Goal: Task Accomplishment & Management: Use online tool/utility

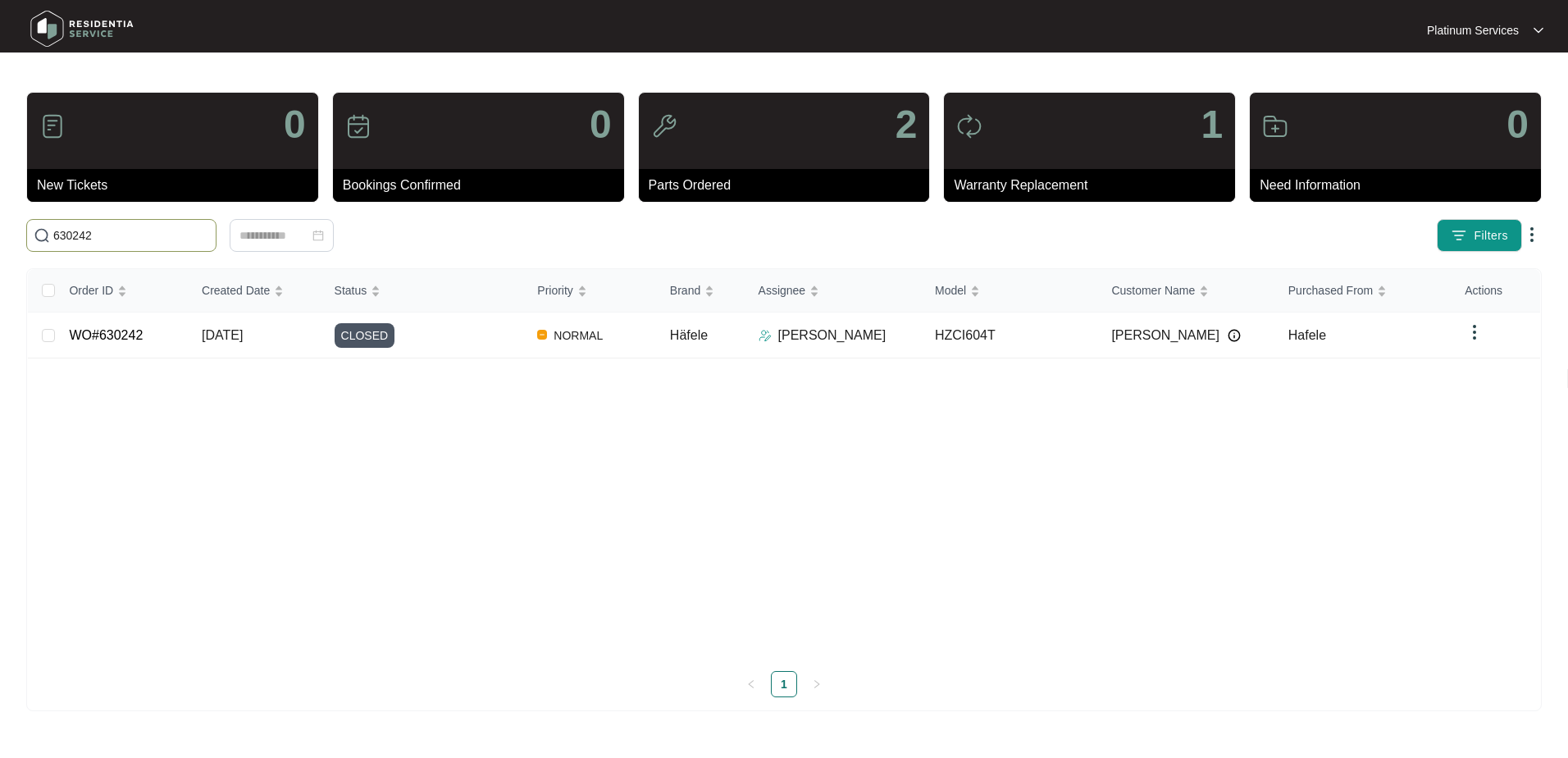
click at [139, 236] on input "630242" at bounding box center [132, 235] width 156 height 19
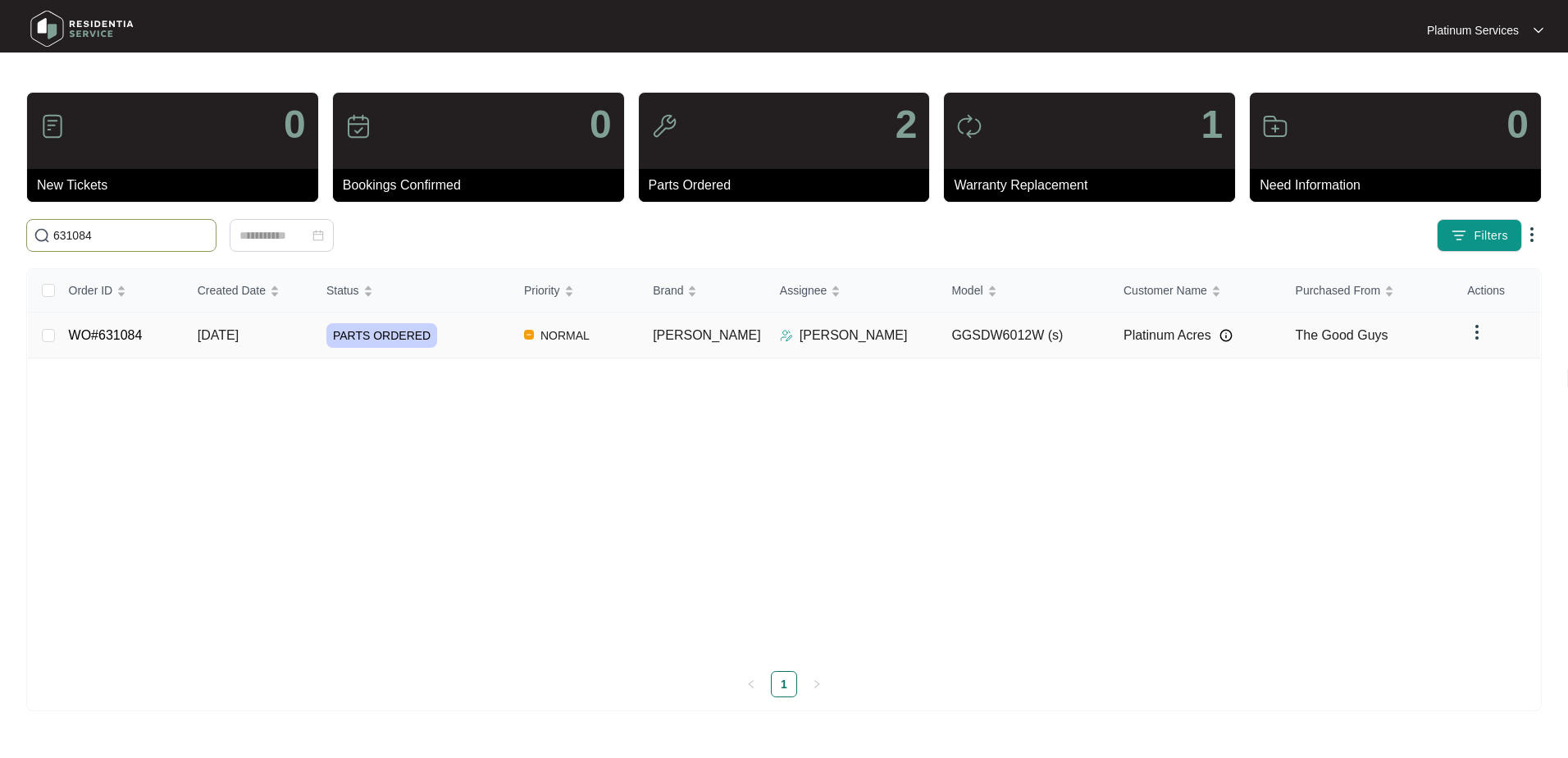
type input "631084"
click at [635, 348] on td "NORMAL" at bounding box center [575, 335] width 129 height 46
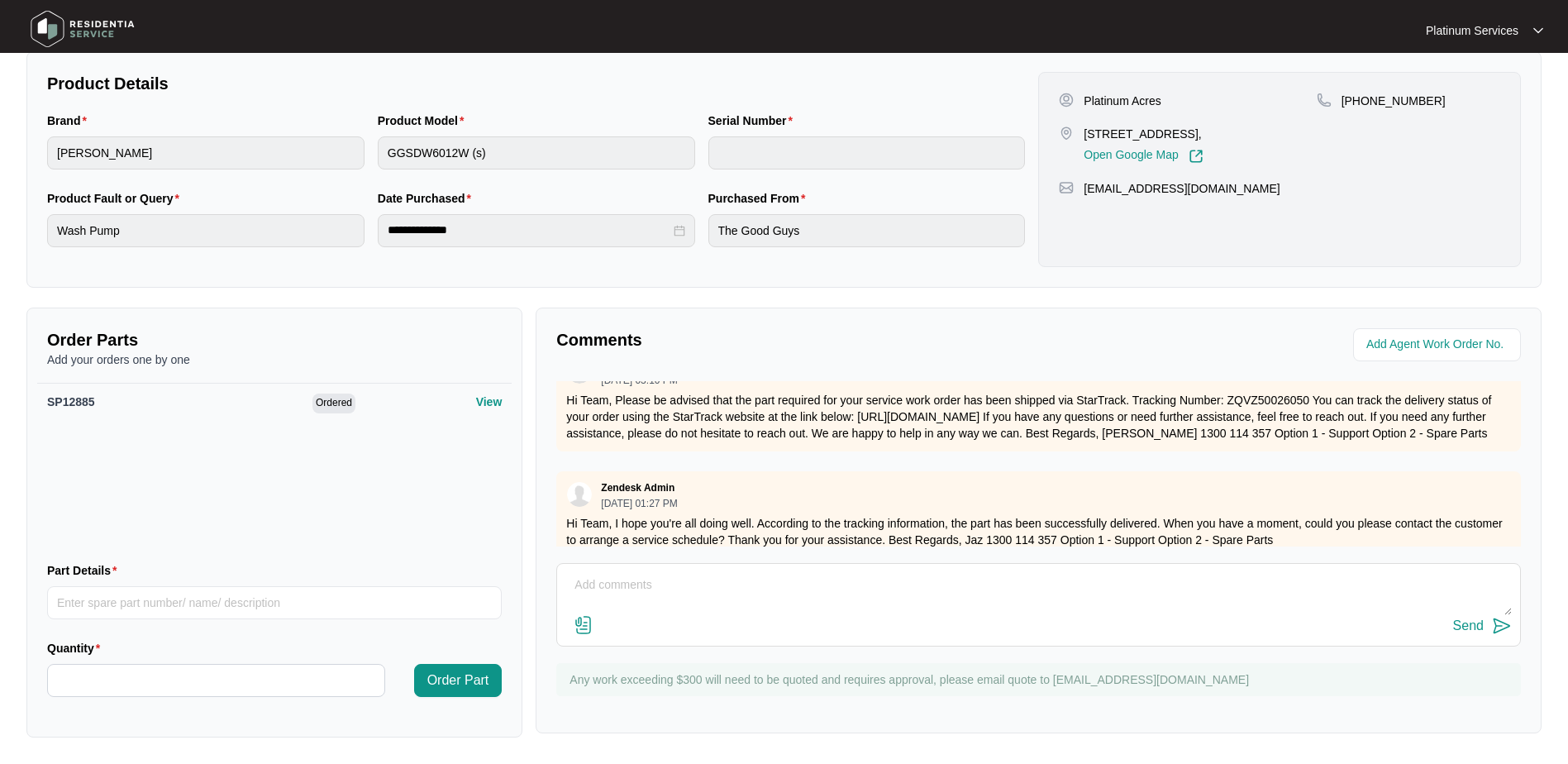
scroll to position [947, 0]
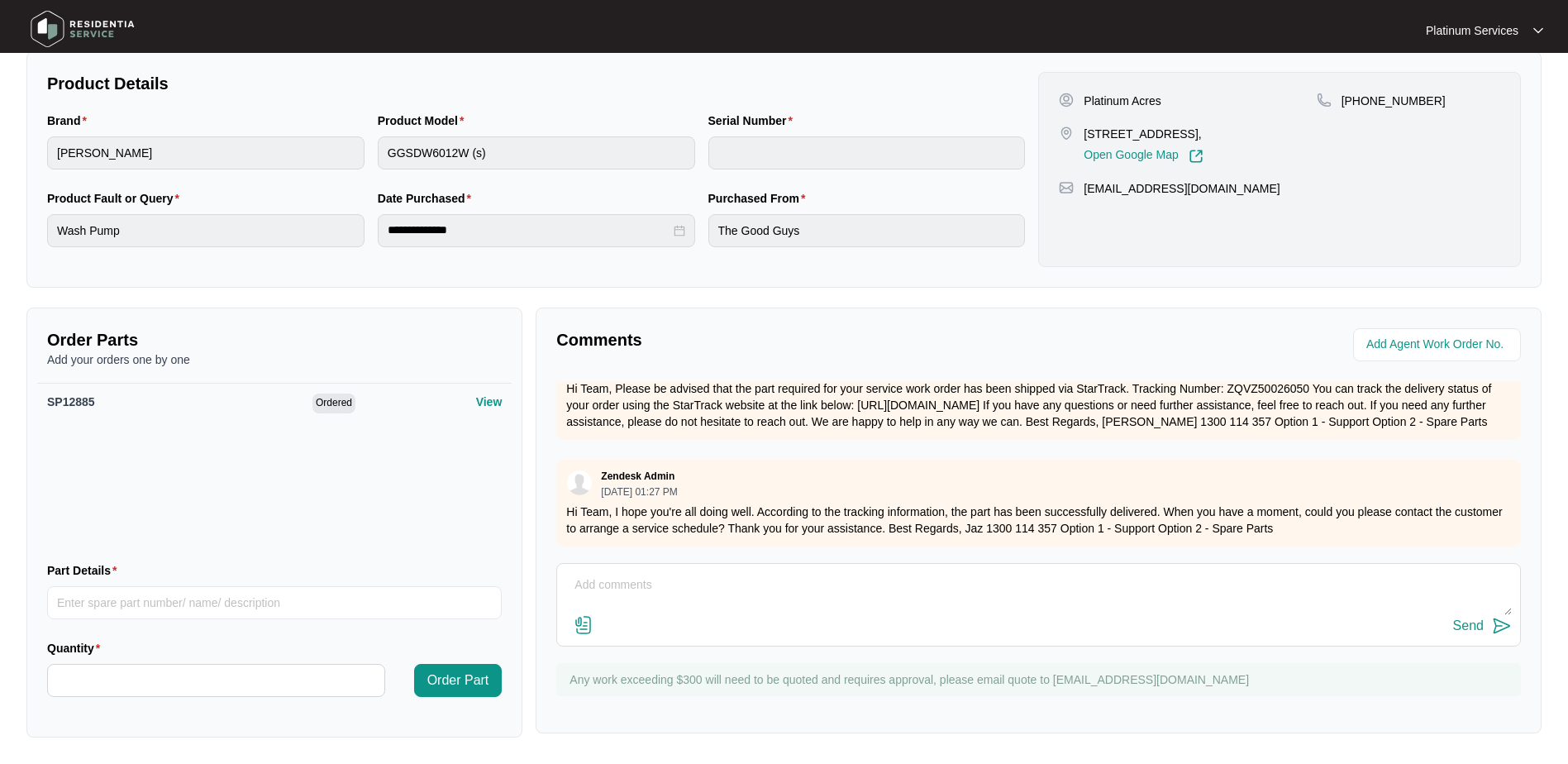
click at [689, 595] on textarea at bounding box center [1038, 594] width 947 height 43
click at [673, 582] on textarea "Booked" at bounding box center [1038, 594] width 947 height 43
type textarea "Booked 5/9"
click at [1494, 626] on img at bounding box center [1502, 626] width 20 height 20
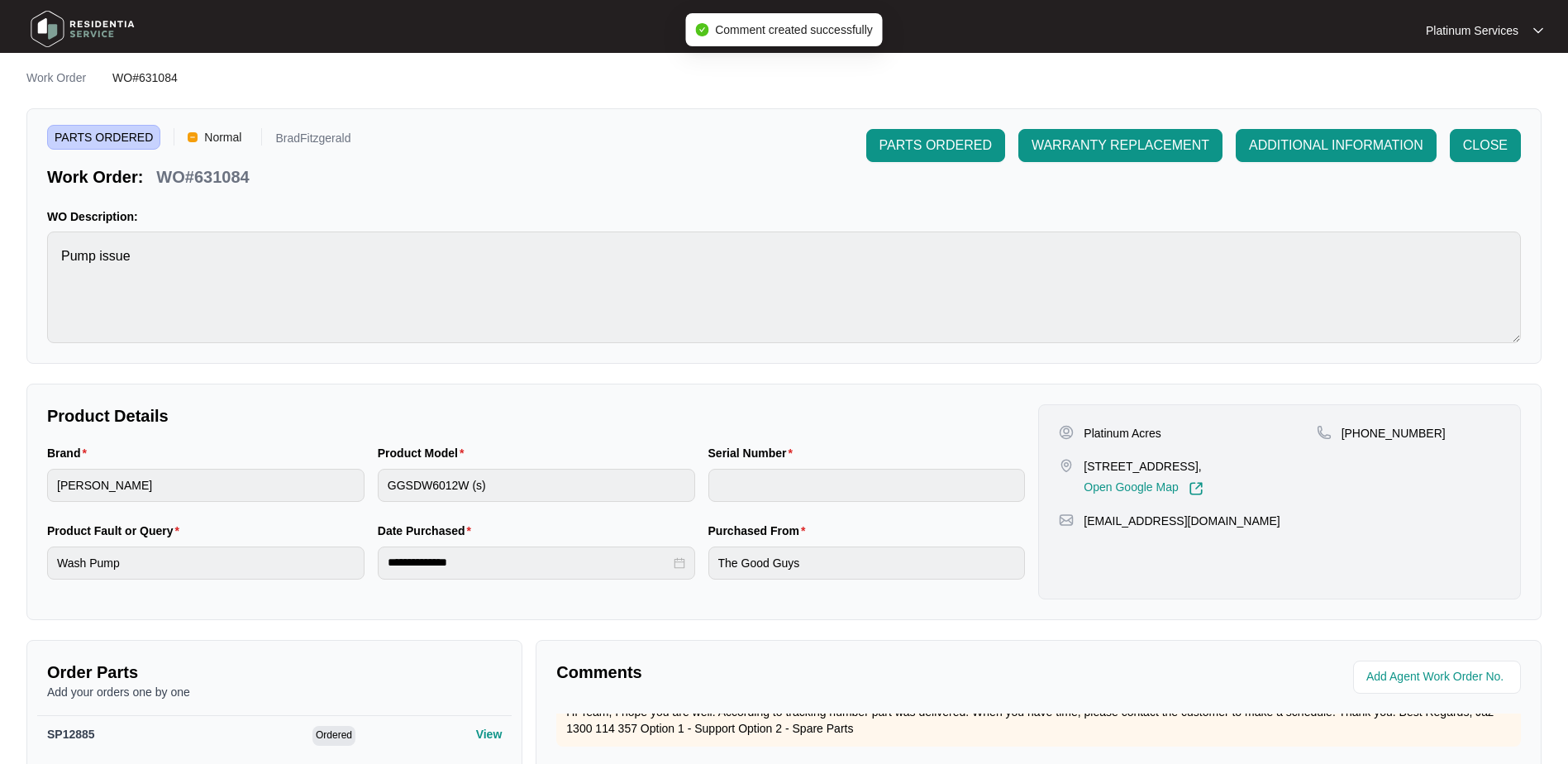
scroll to position [0, 0]
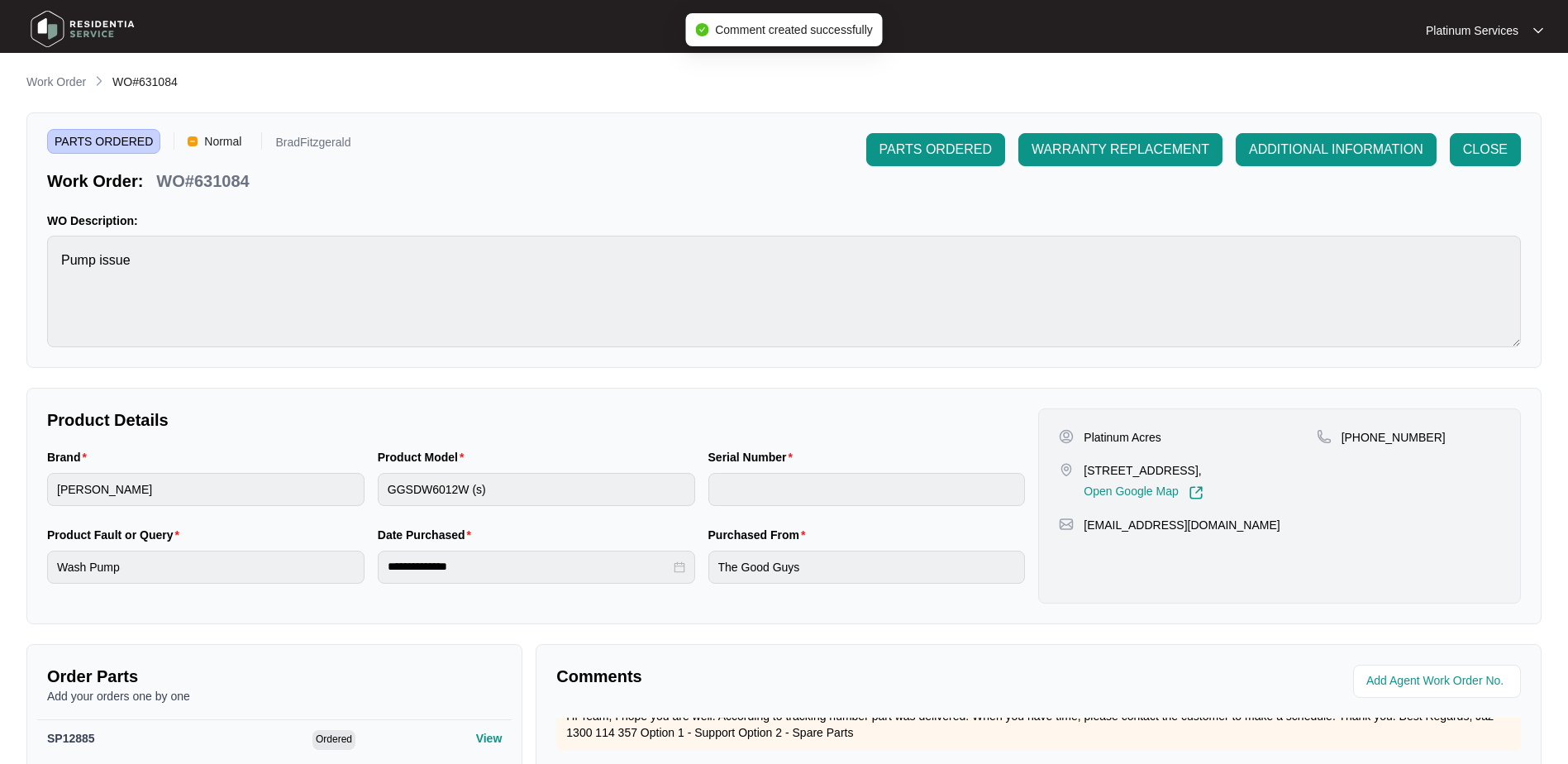
click at [86, 81] on p "Work Order" at bounding box center [56, 82] width 60 height 17
